Goal: Transaction & Acquisition: Purchase product/service

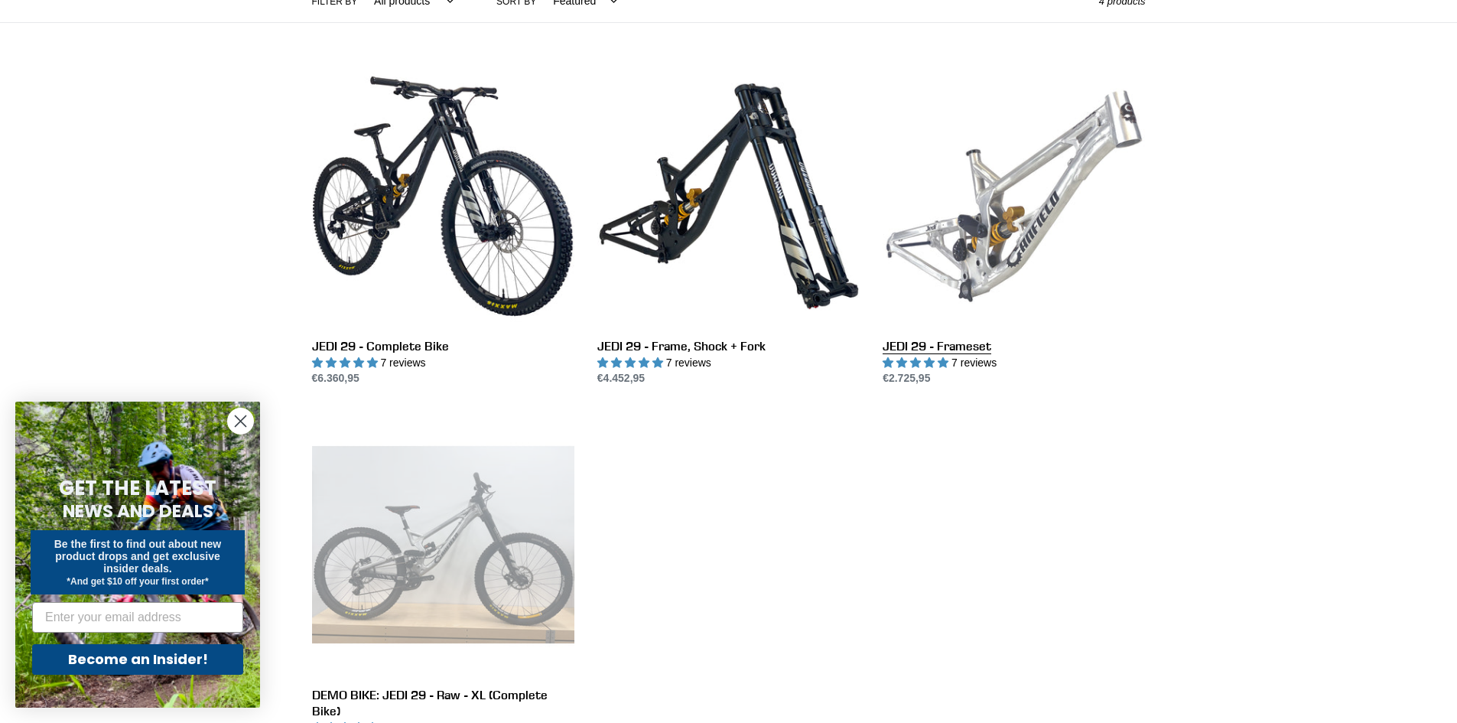
click at [1107, 233] on link "JEDI 29 - Frameset" at bounding box center [1014, 226] width 262 height 322
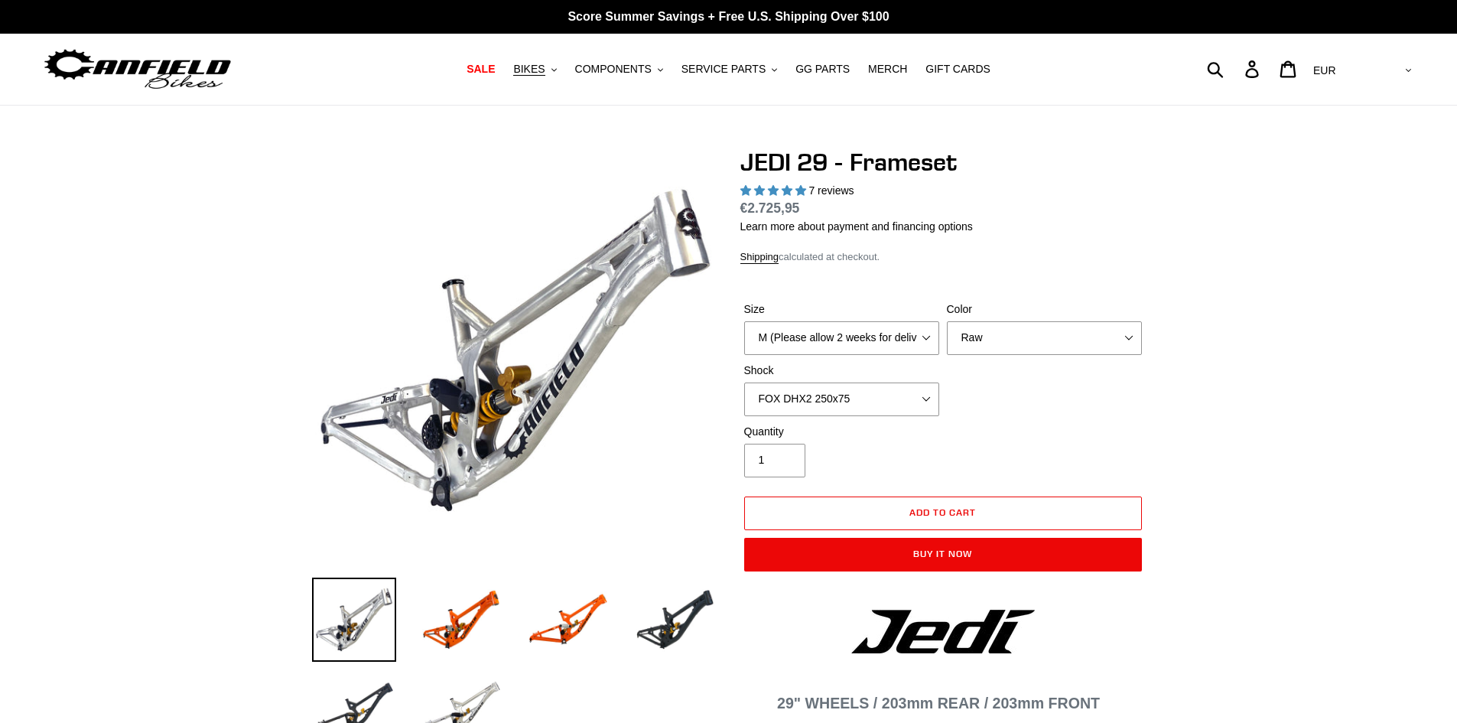
select select "highest-rating"
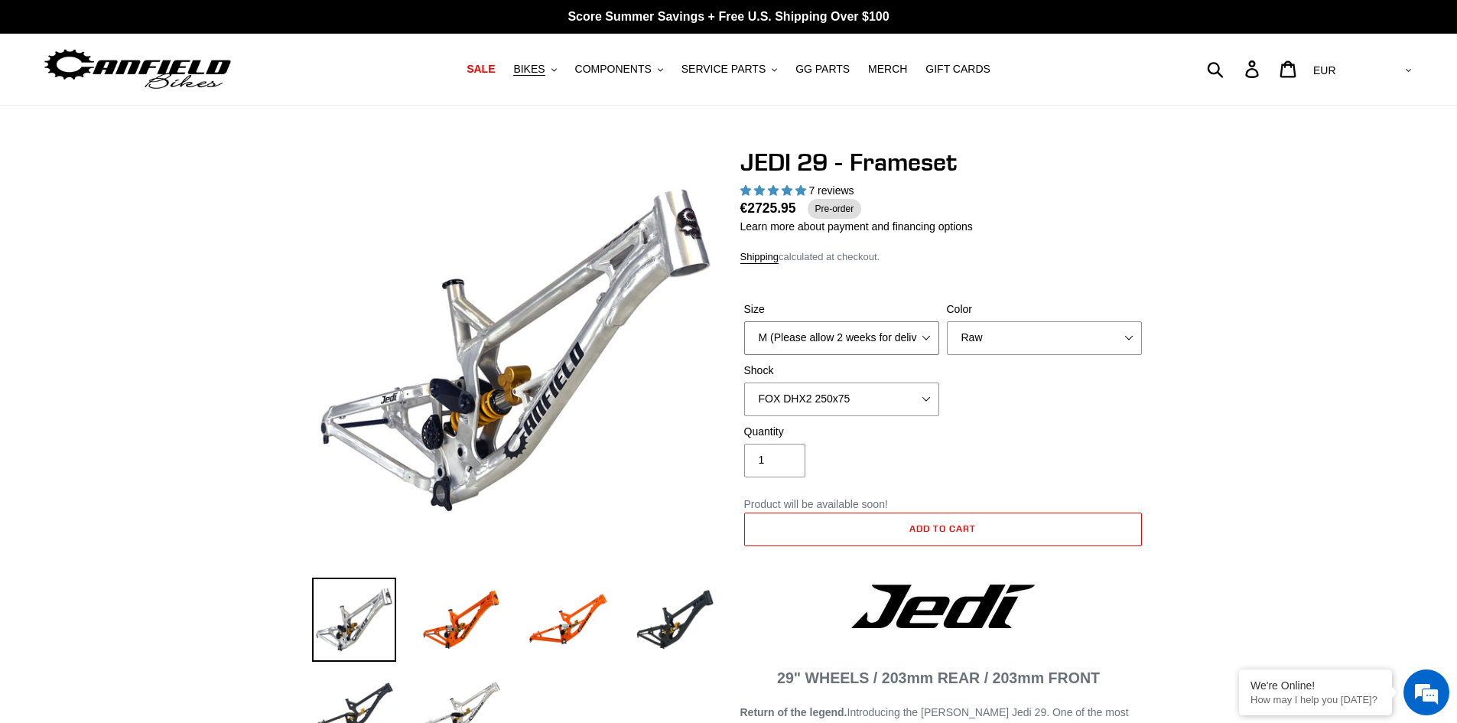
click at [932, 343] on select "M (Please allow 2 weeks for delivery) L (Please allow 2 weeks for delivery) XL" at bounding box center [841, 338] width 195 height 34
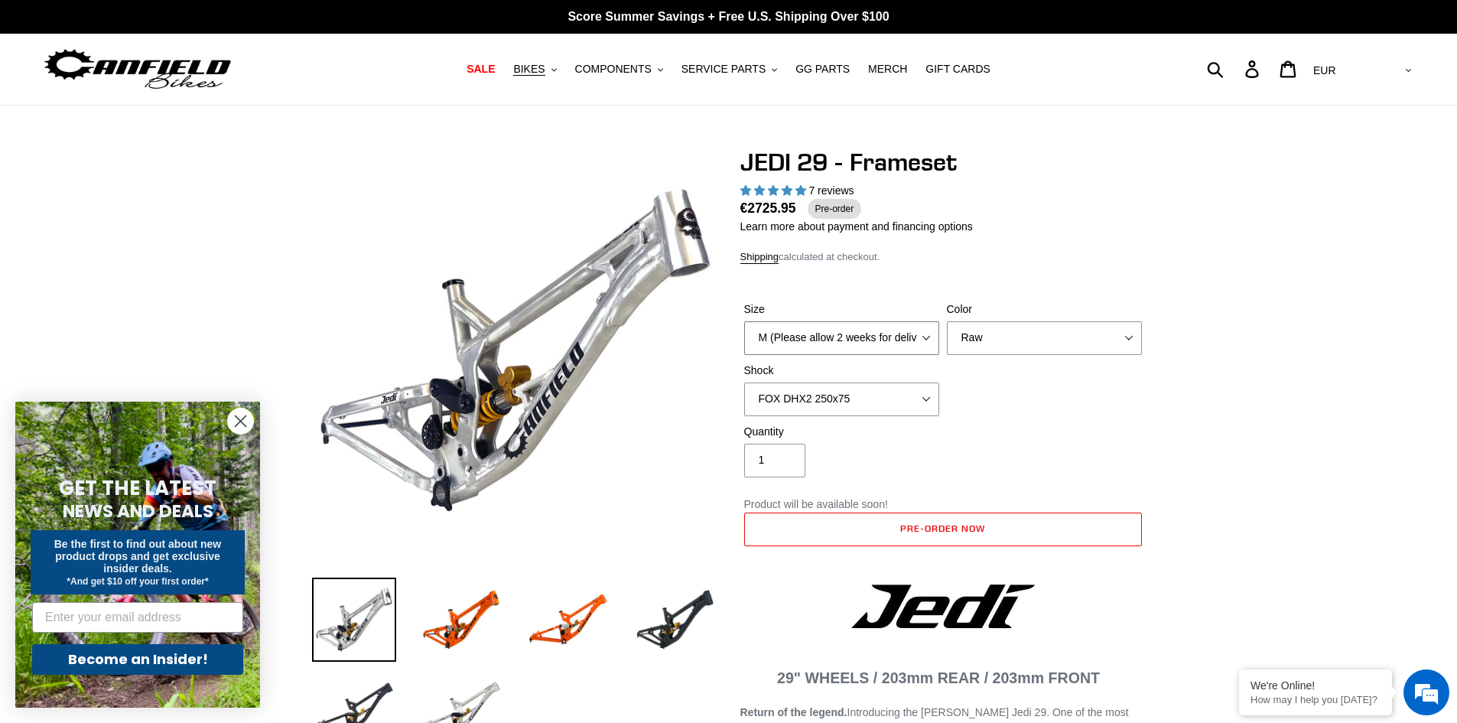
select select "L (Please allow 2 weeks for delivery)"
click at [744, 321] on select "M (Please allow 2 weeks for delivery) L (Please allow 2 weeks for delivery) XL" at bounding box center [841, 338] width 195 height 34
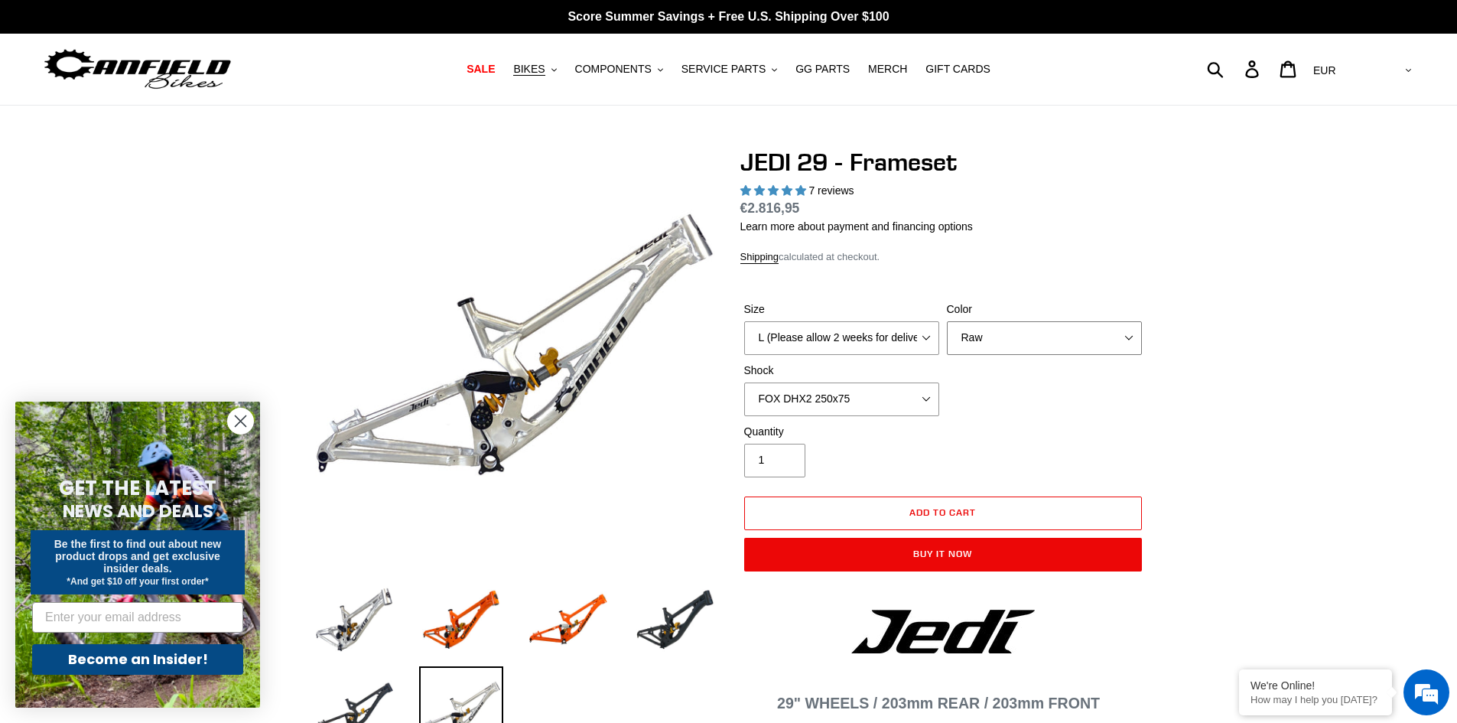
click at [1039, 342] on select "Orange Raw Stealth Black" at bounding box center [1044, 338] width 195 height 34
select select "Stealth Black"
click at [947, 321] on select "Orange Raw Stealth Black" at bounding box center [1044, 338] width 195 height 34
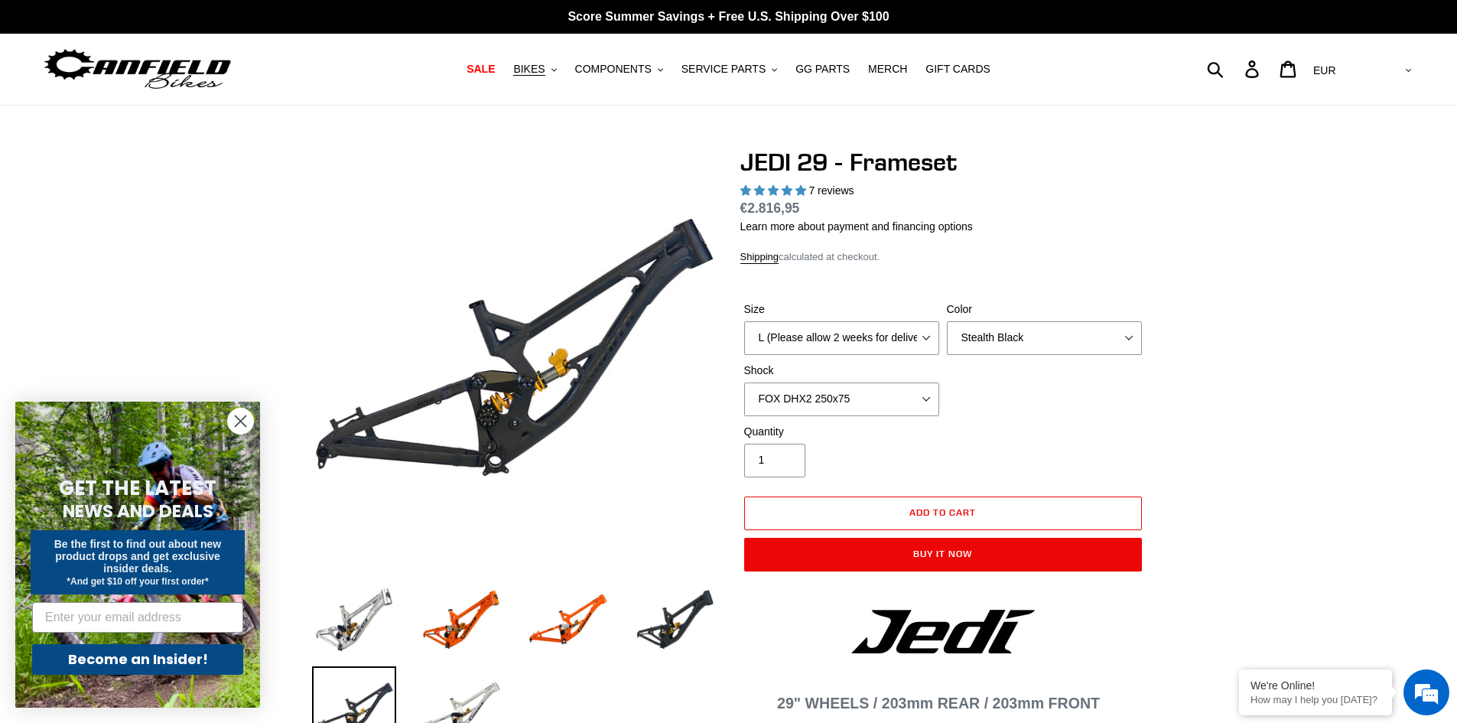
click at [742, 451] on div "Quantity 1" at bounding box center [842, 451] width 203 height 54
click at [816, 395] on select "No Shock FOX DHX2 250x75 RockShox Vivid Ultimate DH 250x75 EXT e-Storia LOX V3" at bounding box center [841, 400] width 195 height 34
click at [744, 383] on select "No Shock FOX DHX2 250x75 RockShox Vivid Ultimate DH 250x75 EXT e-Storia LOX V3" at bounding box center [841, 400] width 195 height 34
click at [790, 390] on select "No Shock FOX DHX2 250x75 RockShox Vivid Ultimate DH 250x75 EXT e-Storia LOX V3" at bounding box center [841, 400] width 195 height 34
click at [744, 383] on select "No Shock FOX DHX2 250x75 RockShox Vivid Ultimate DH 250x75 EXT e-Storia LOX V3" at bounding box center [841, 400] width 195 height 34
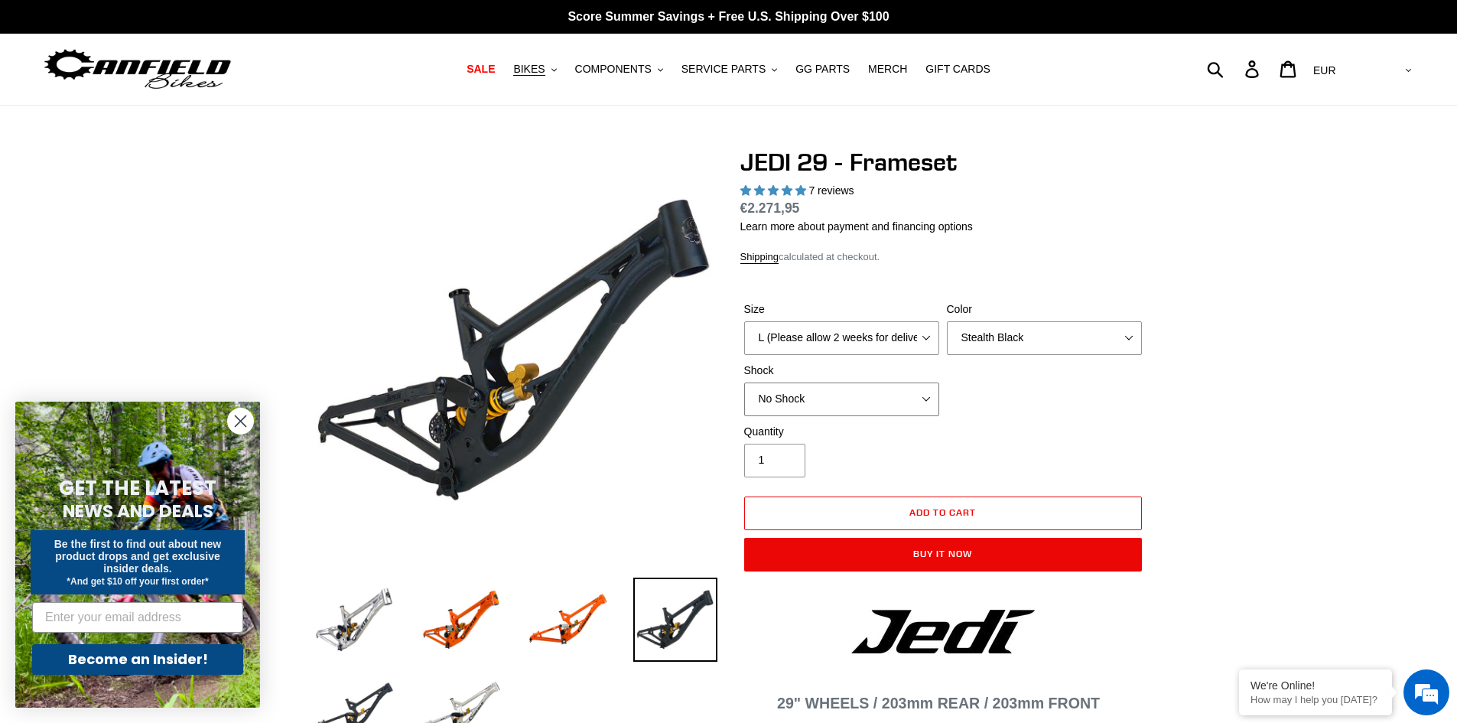
click at [803, 396] on select "No Shock FOX DHX2 250x75 RockShox Vivid Ultimate DH 250x75 EXT e-Storia LOX V3" at bounding box center [841, 400] width 195 height 34
click at [744, 383] on select "No Shock FOX DHX2 250x75 RockShox Vivid Ultimate DH 250x75 EXT e-Storia LOX V3" at bounding box center [841, 400] width 195 height 34
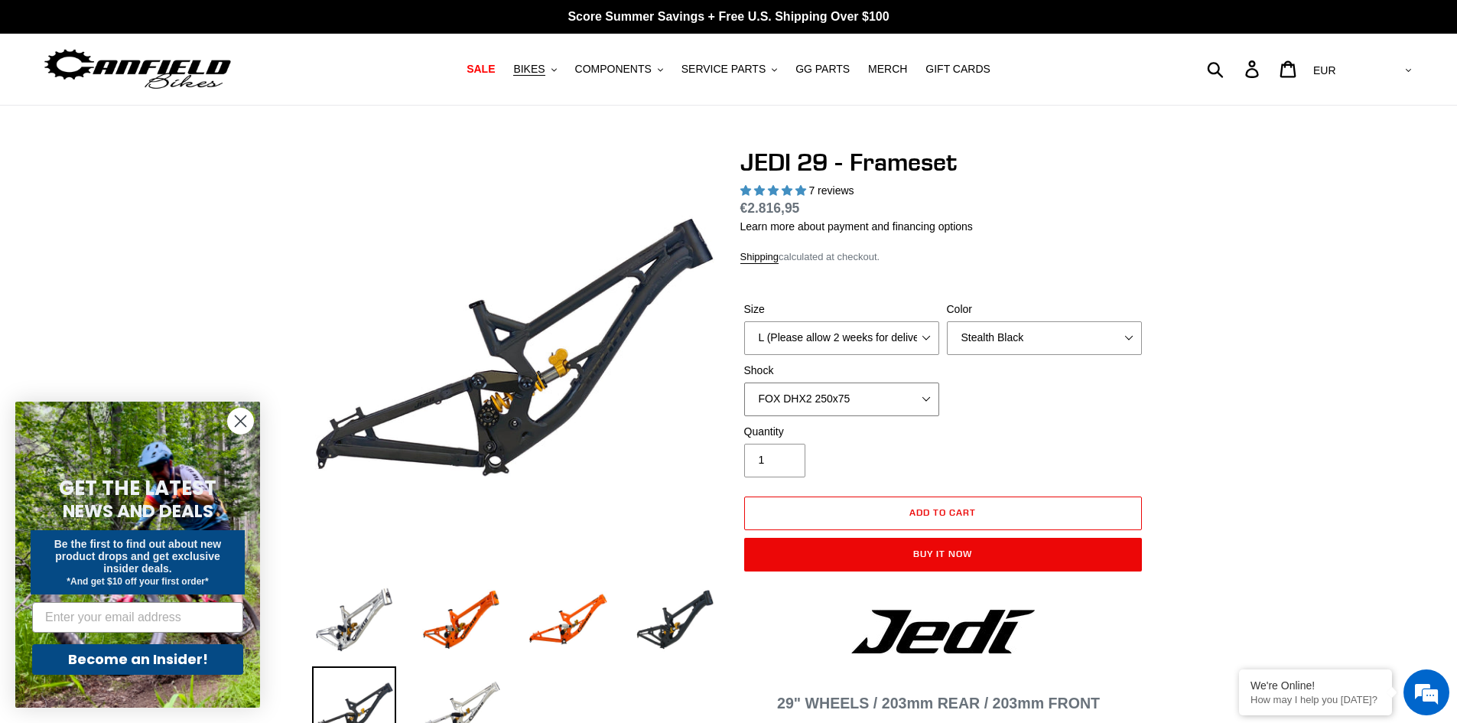
click at [800, 386] on select "No Shock FOX DHX2 250x75 RockShox Vivid Ultimate DH 250x75 EXT e-Storia LOX V3" at bounding box center [841, 400] width 195 height 34
click at [744, 383] on select "No Shock FOX DHX2 250x75 RockShox Vivid Ultimate DH 250x75 EXT e-Storia LOX V3" at bounding box center [841, 400] width 195 height 34
click at [805, 401] on select "No Shock FOX DHX2 250x75 RockShox Vivid Ultimate DH 250x75 EXT e-Storia LOX V3" at bounding box center [841, 400] width 195 height 34
click at [744, 383] on select "No Shock FOX DHX2 250x75 RockShox Vivid Ultimate DH 250x75 EXT e-Storia LOX V3" at bounding box center [841, 400] width 195 height 34
click at [810, 389] on select "No Shock FOX DHX2 250x75 RockShox Vivid Ultimate DH 250x75 EXT e-Storia LOX V3" at bounding box center [841, 400] width 195 height 34
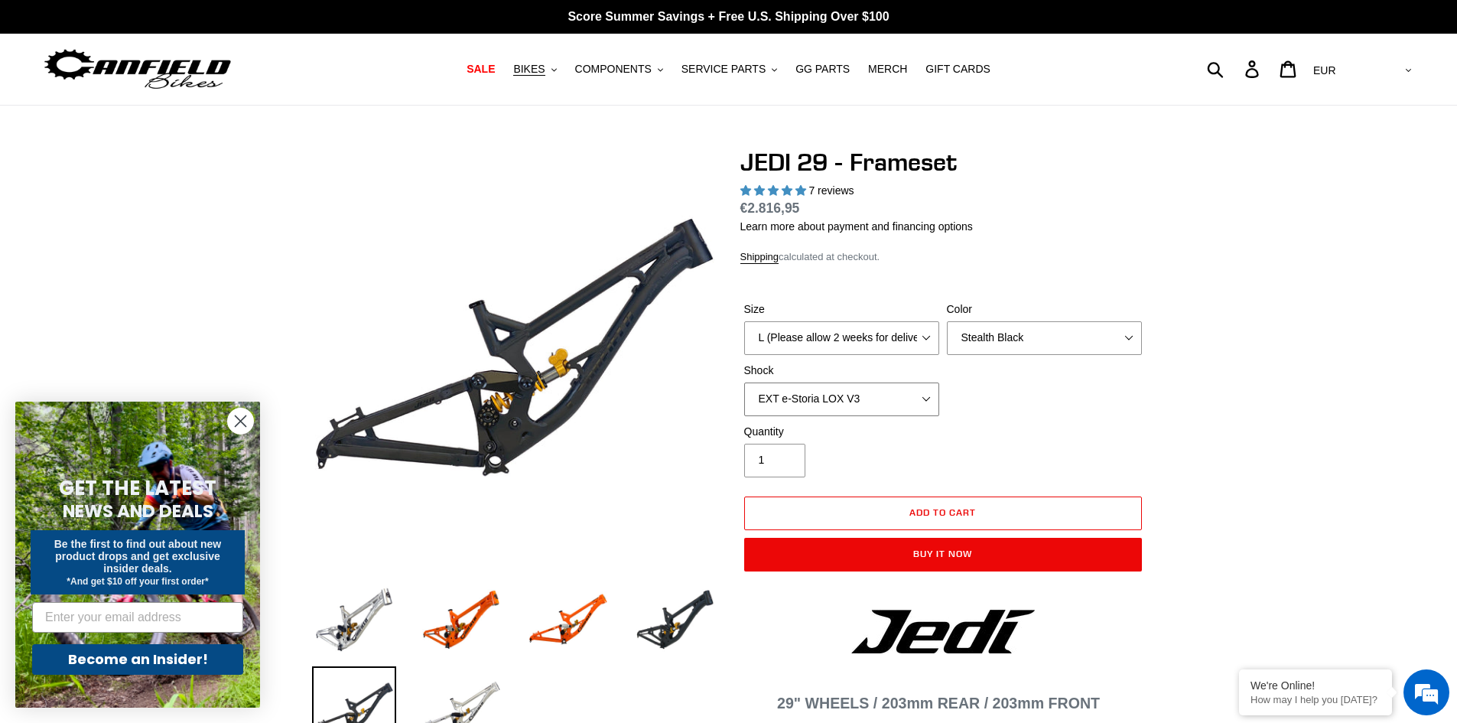
click at [744, 383] on select "No Shock FOX DHX2 250x75 RockShox Vivid Ultimate DH 250x75 EXT e-Storia LOX V3" at bounding box center [841, 400] width 195 height 34
click at [755, 402] on select "No Shock FOX DHX2 250x75 RockShox Vivid Ultimate DH 250x75 EXT e-Storia LOX V3" at bounding box center [841, 400] width 195 height 34
select select "No Shock"
click at [744, 383] on select "No Shock FOX DHX2 250x75 RockShox Vivid Ultimate DH 250x75 EXT e-Storia LOX V3" at bounding box center [841, 400] width 195 height 34
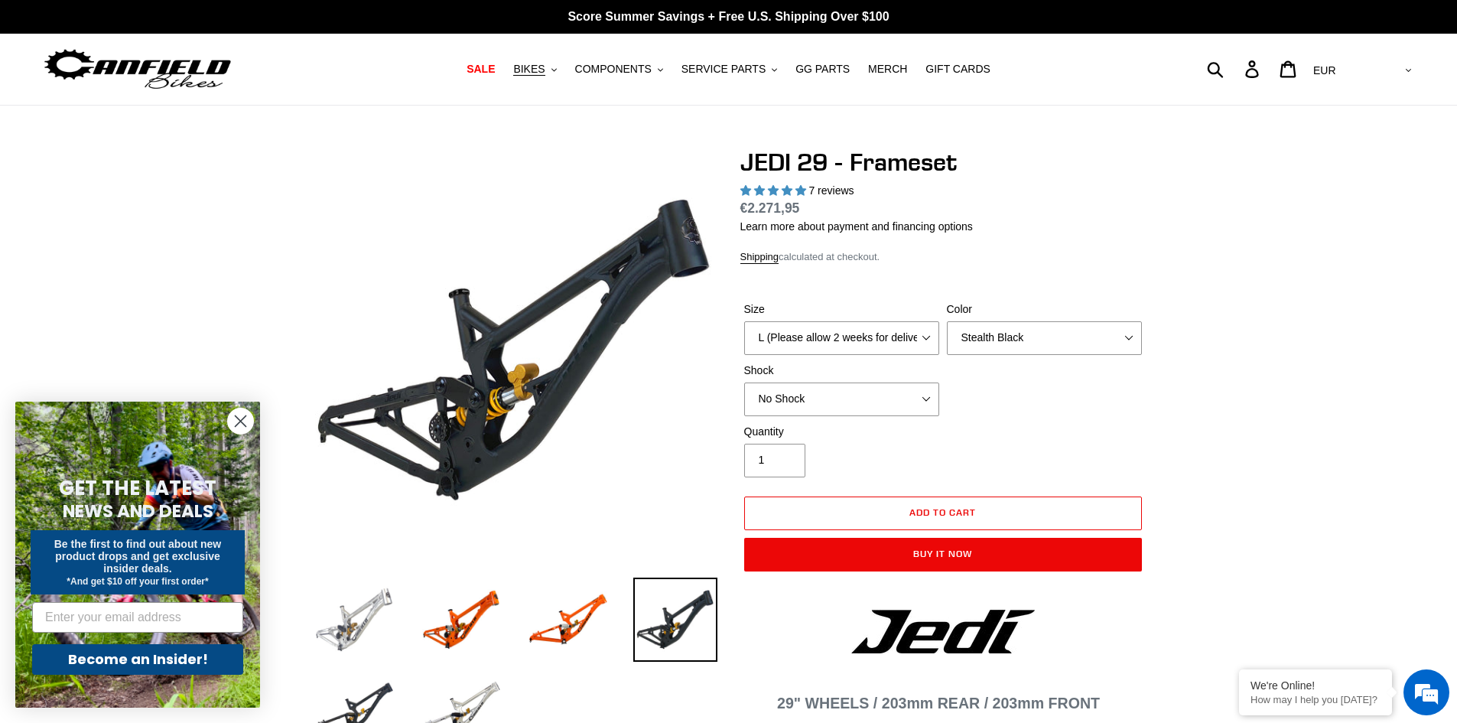
click at [339, 620] on img at bounding box center [354, 620] width 84 height 84
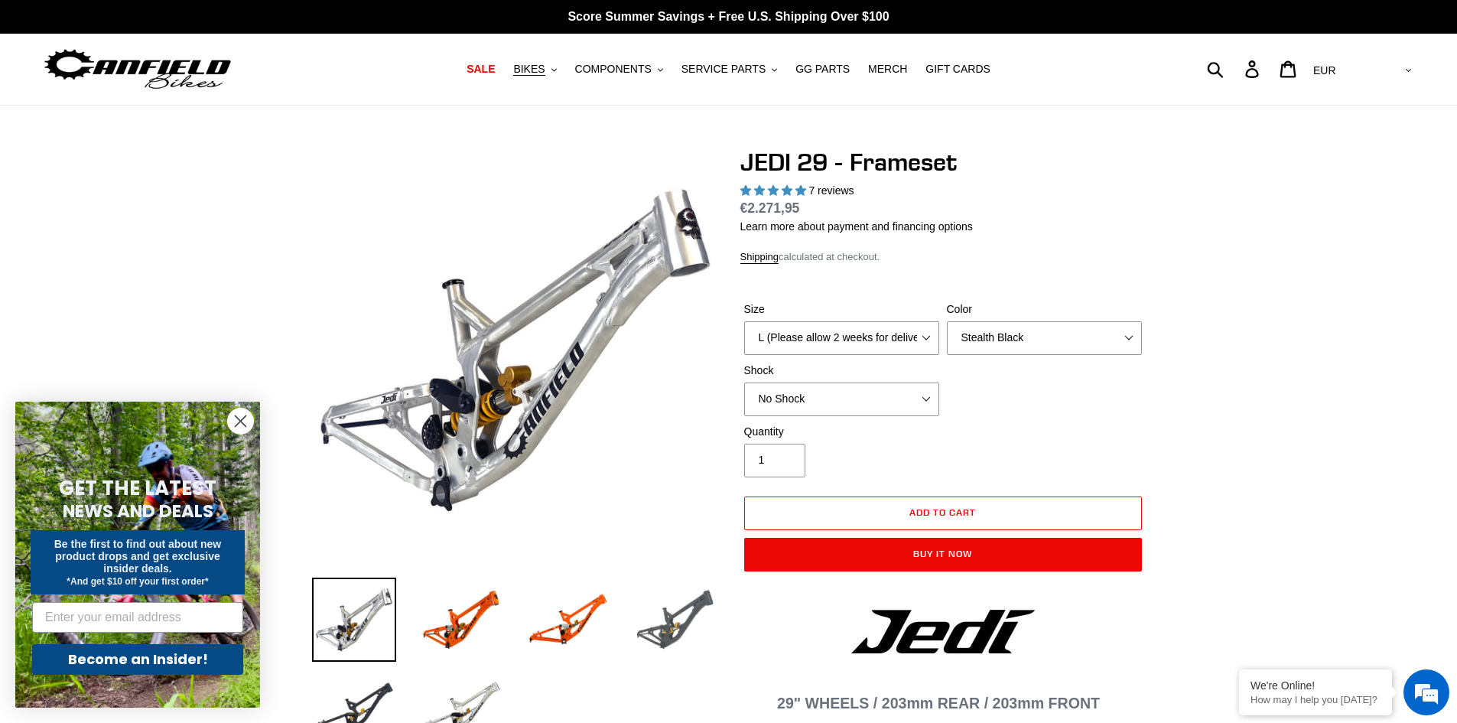
click at [715, 631] on img at bounding box center [675, 620] width 84 height 84
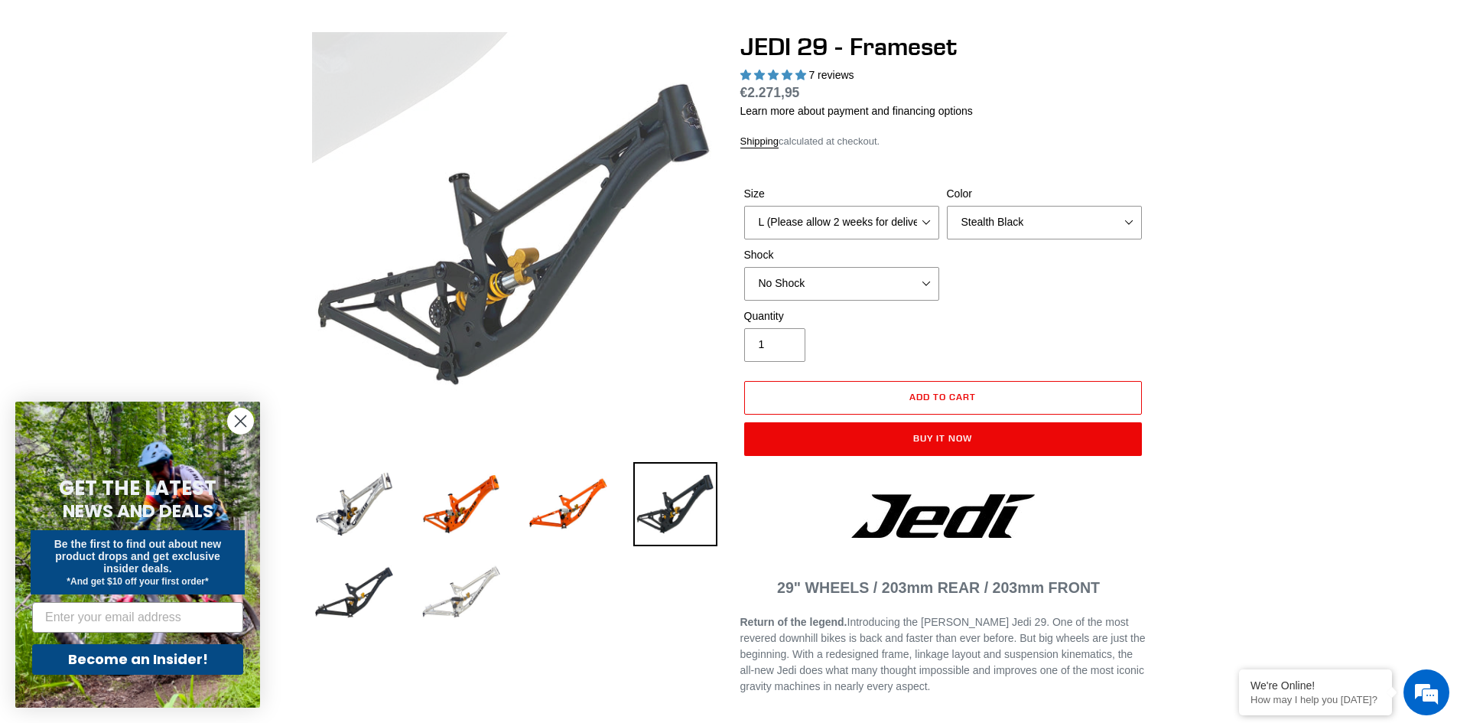
scroll to position [153, 0]
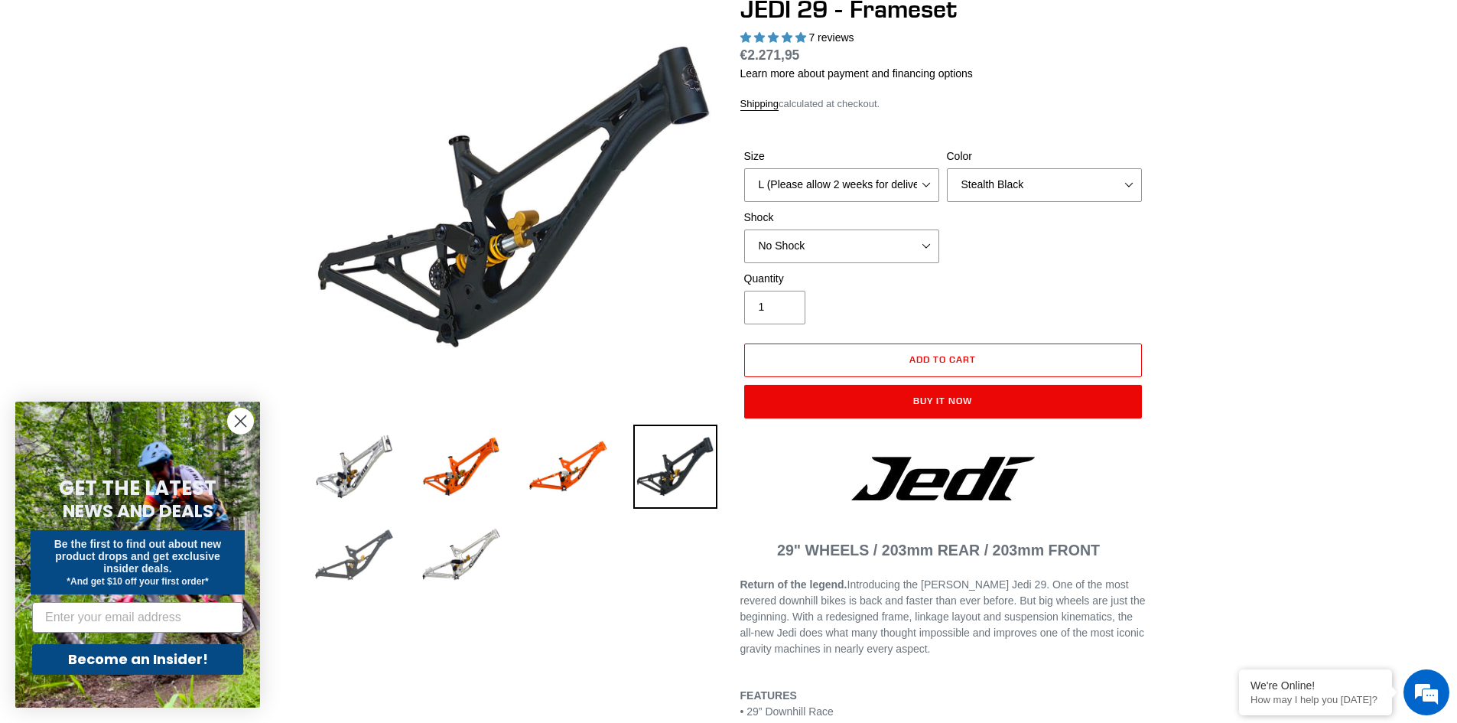
click at [340, 566] on img at bounding box center [354, 555] width 84 height 84
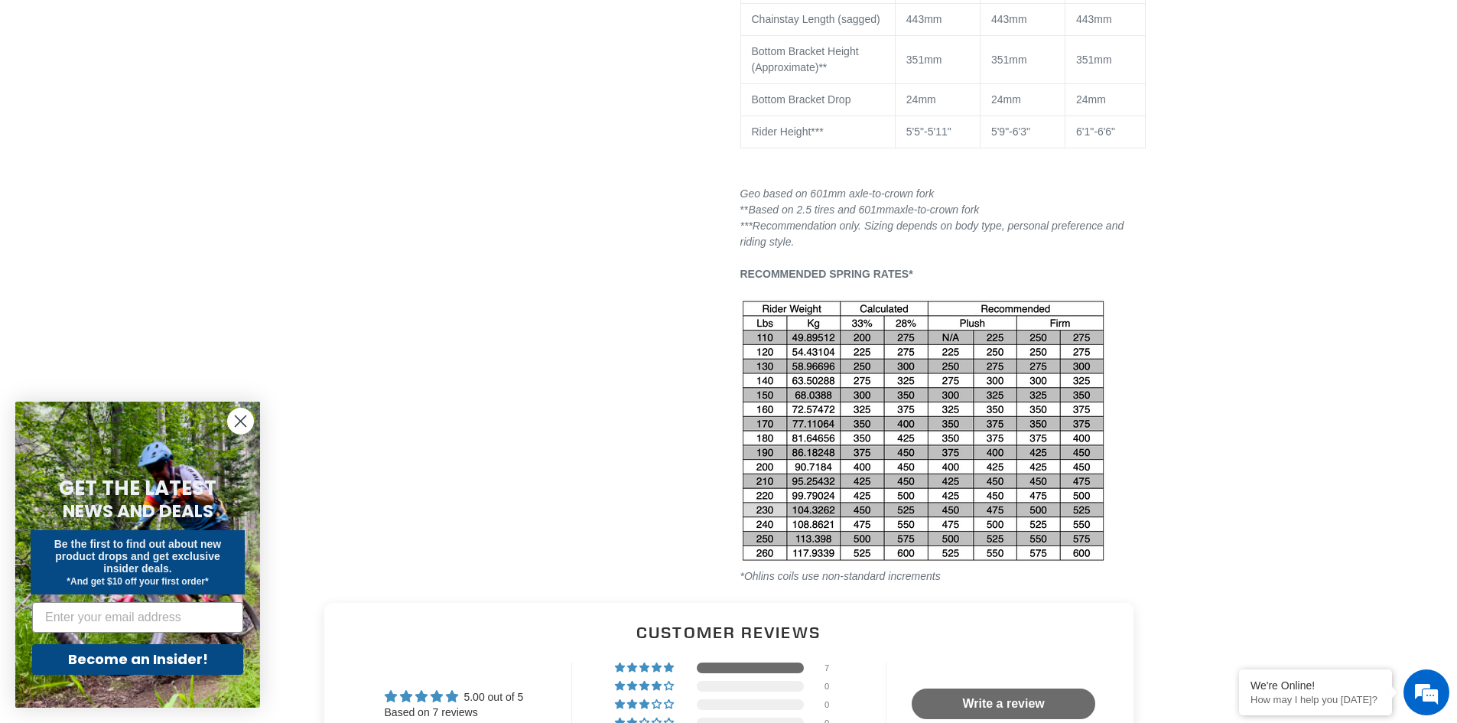
scroll to position [1836, 0]
